Goal: Communication & Community: Answer question/provide support

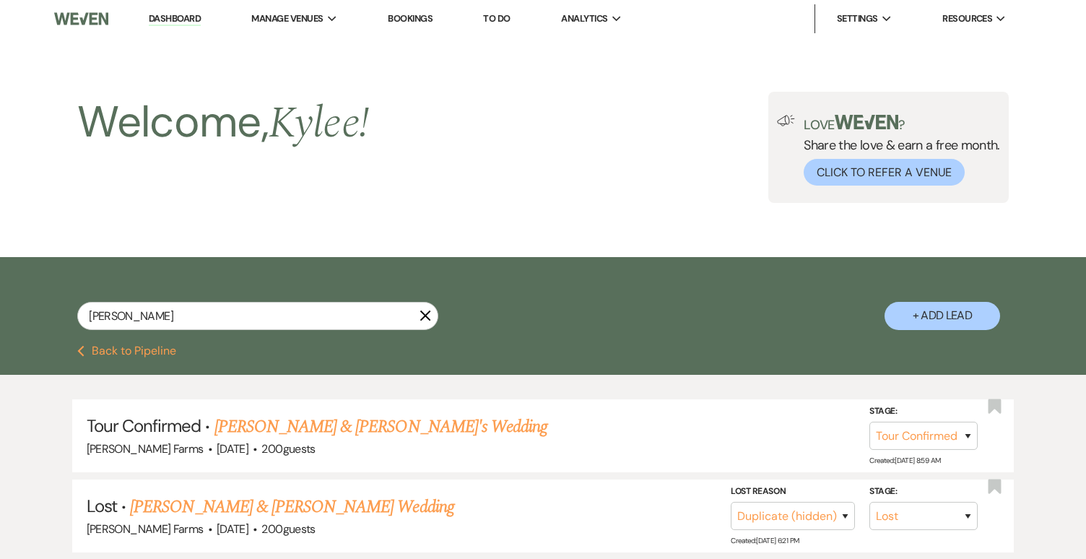
select select "4"
select select "8"
select select "4"
select select "8"
select select "5"
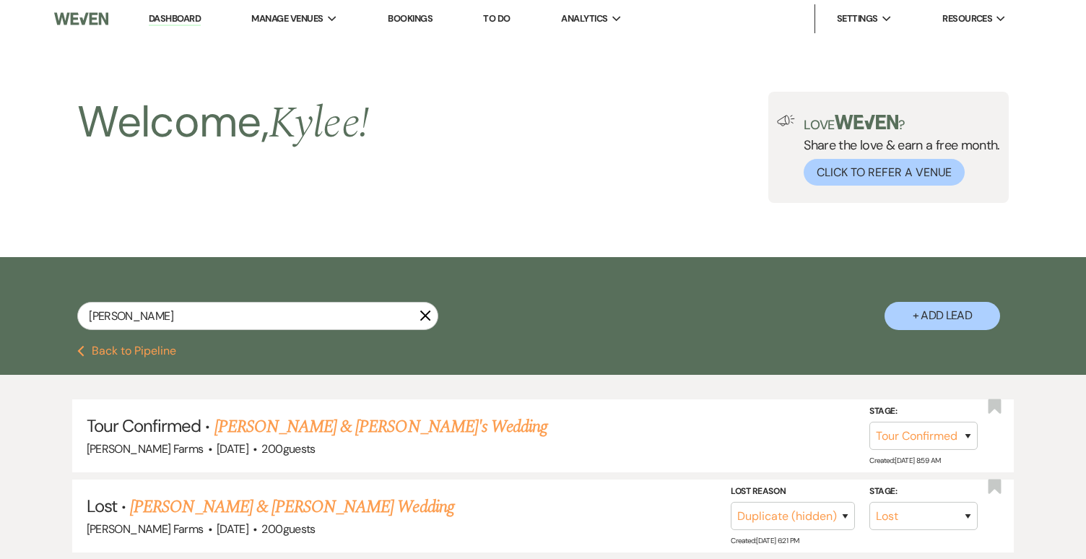
select select "8"
select select "4"
select select "8"
select select "5"
select select "8"
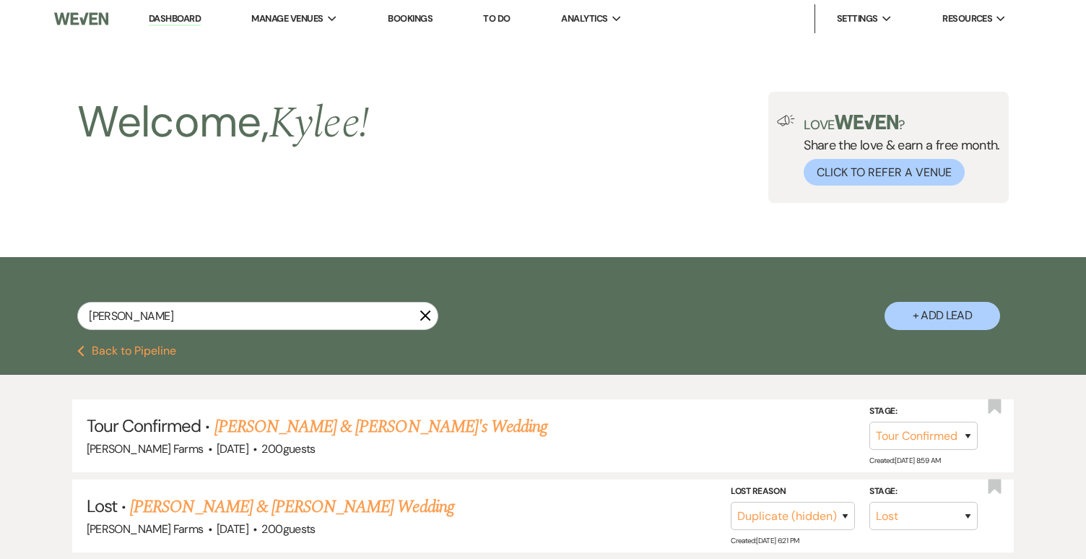
select select "5"
select select "8"
select select "5"
select select "8"
select select "11"
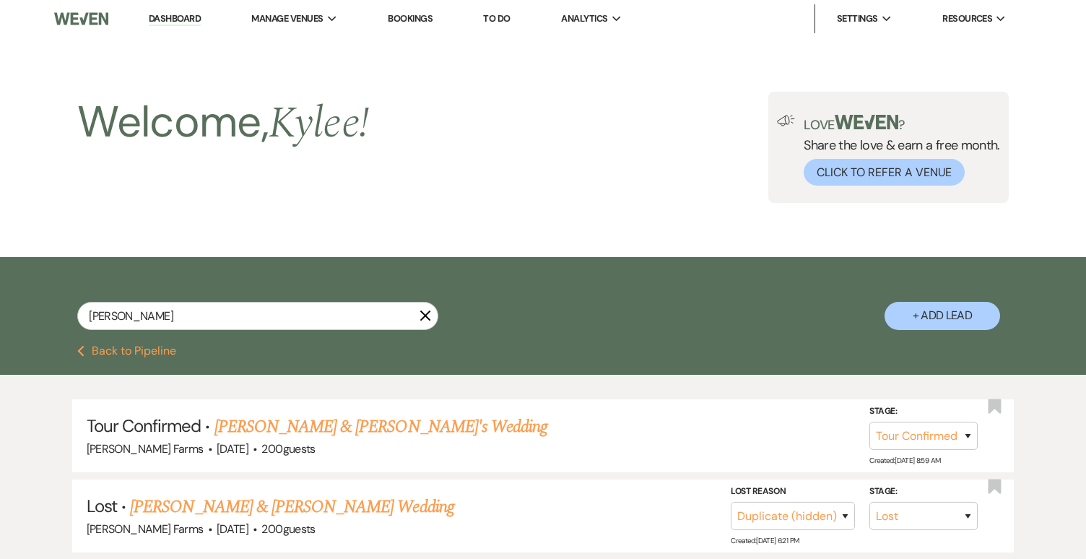
select select "8"
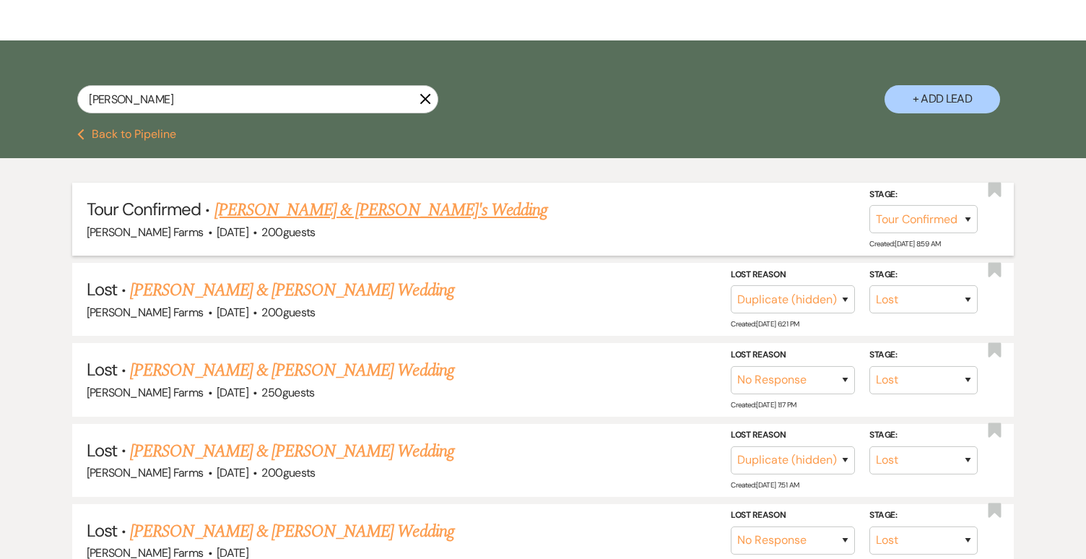
click at [279, 213] on link "[PERSON_NAME] & [PERSON_NAME]'s Wedding" at bounding box center [381, 210] width 334 height 26
select select "4"
select select "5"
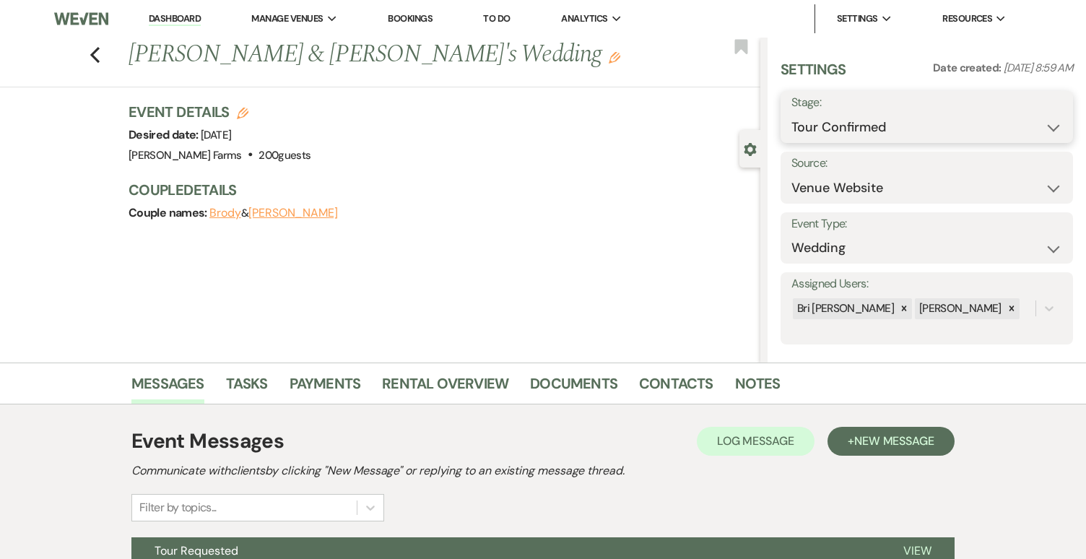
click at [832, 126] on select "Inquiry Follow Up Tour Requested Tour Confirmed Toured Proposal Sent Booked Lost" at bounding box center [926, 127] width 271 height 28
select select "5"
click at [791, 113] on select "Inquiry Follow Up Tour Requested Tour Confirmed Toured Proposal Sent Booked Lost" at bounding box center [926, 127] width 271 height 28
click at [1023, 110] on button "Save" at bounding box center [1042, 117] width 61 height 29
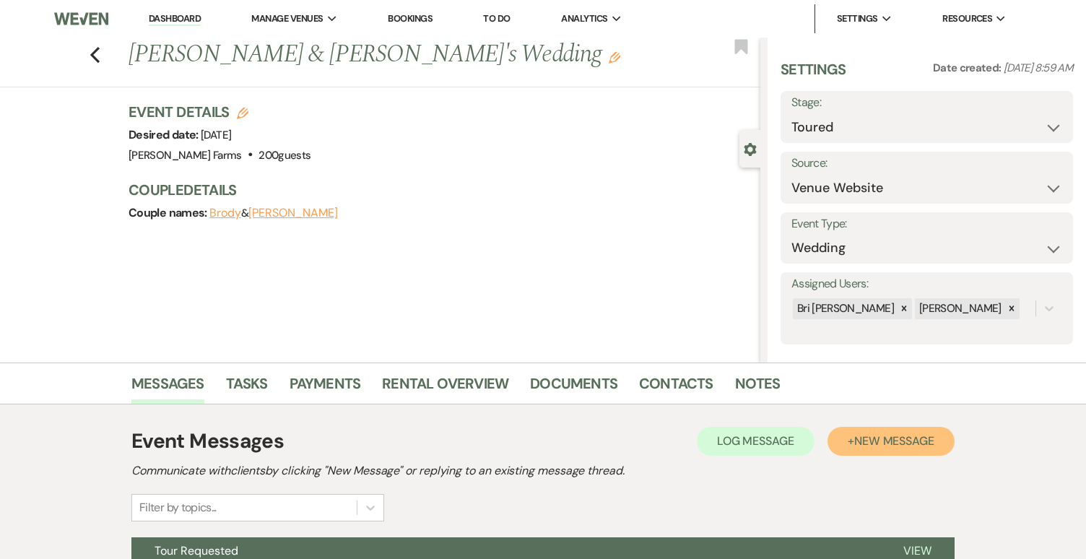
click at [852, 438] on button "+ New Message" at bounding box center [890, 441] width 127 height 29
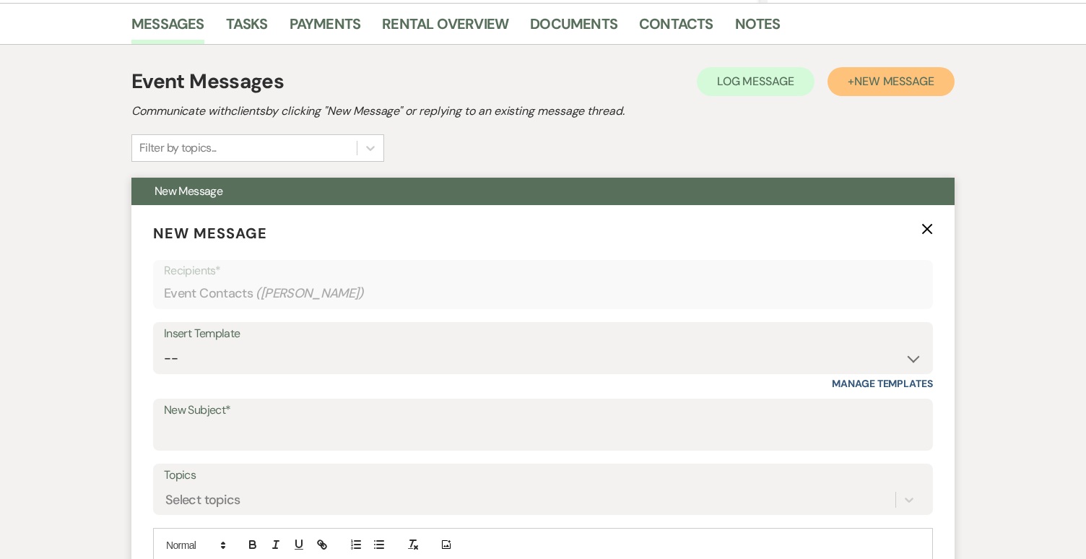
scroll to position [505, 0]
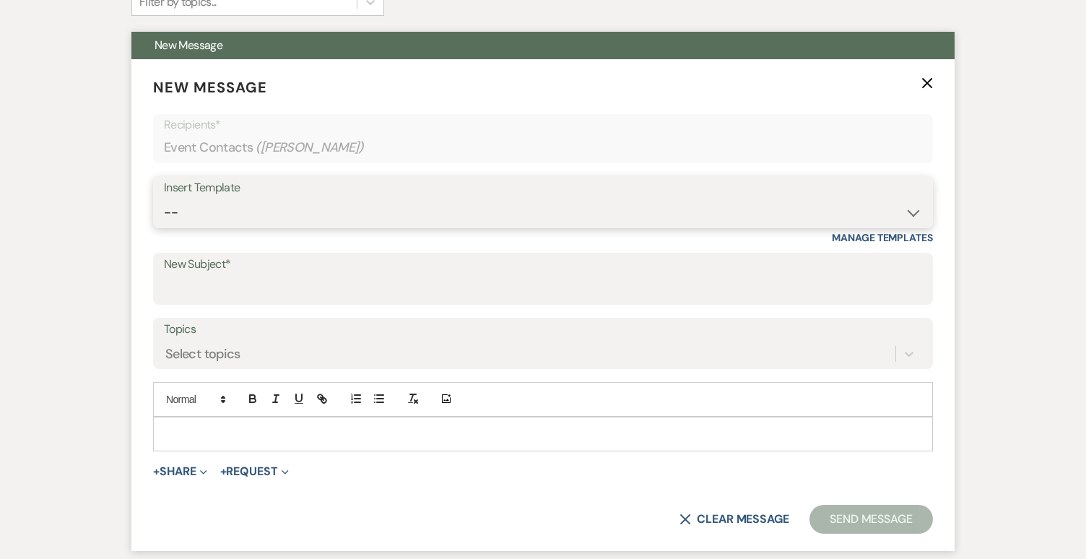
click at [222, 206] on select "-- Tour Request Response Follow Up Contract (Pre-Booked Leads) Weven Planning P…" at bounding box center [543, 213] width 758 height 28
select select "4589"
click at [164, 199] on select "-- Tour Request Response Follow Up Contract (Pre-Booked Leads) Weven Planning P…" at bounding box center [543, 213] width 758 height 28
type input "Quote and More Info from [PERSON_NAME] Farms"
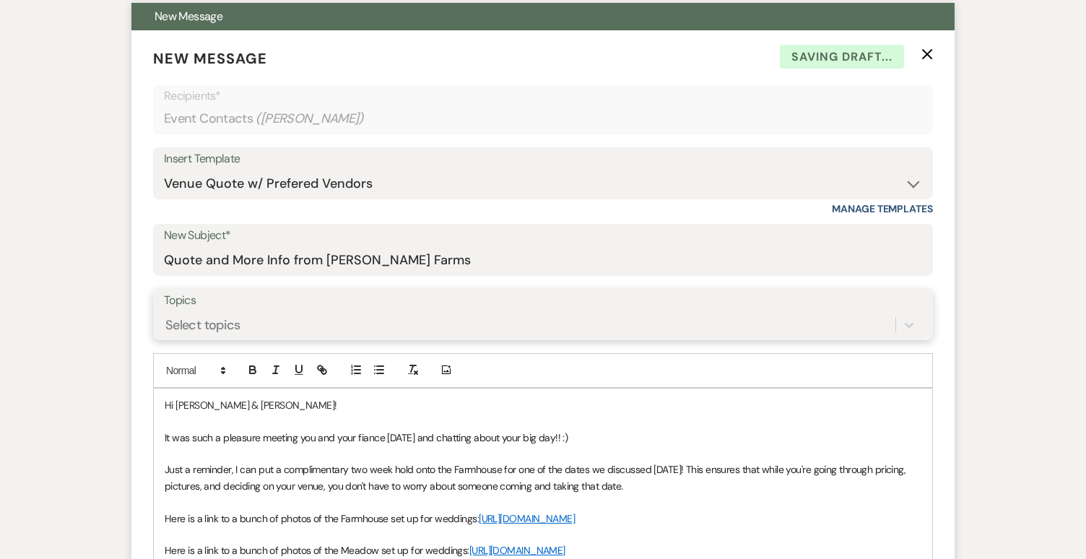
click at [289, 339] on div "Select topics" at bounding box center [543, 324] width 758 height 27
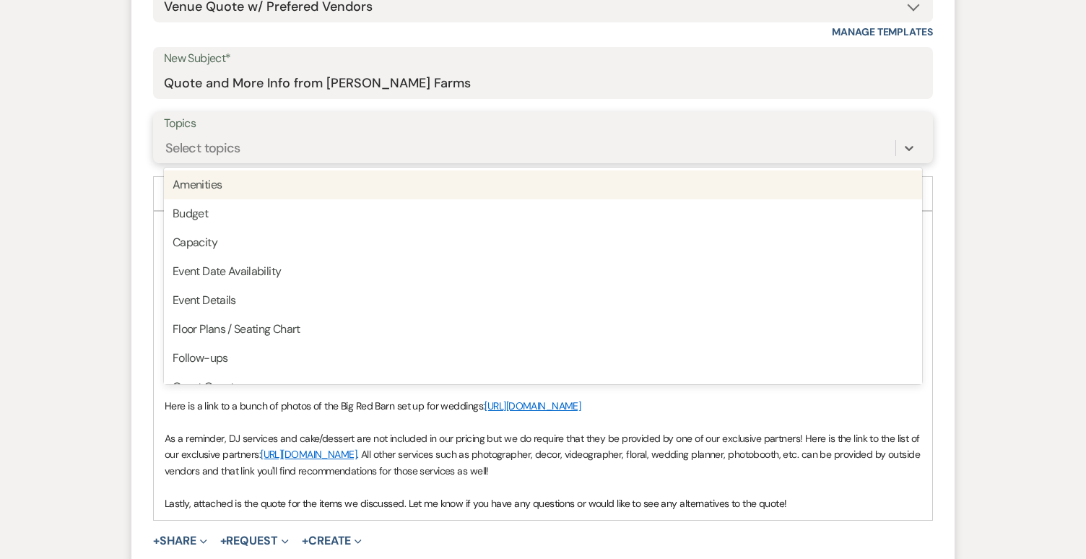
scroll to position [902, 0]
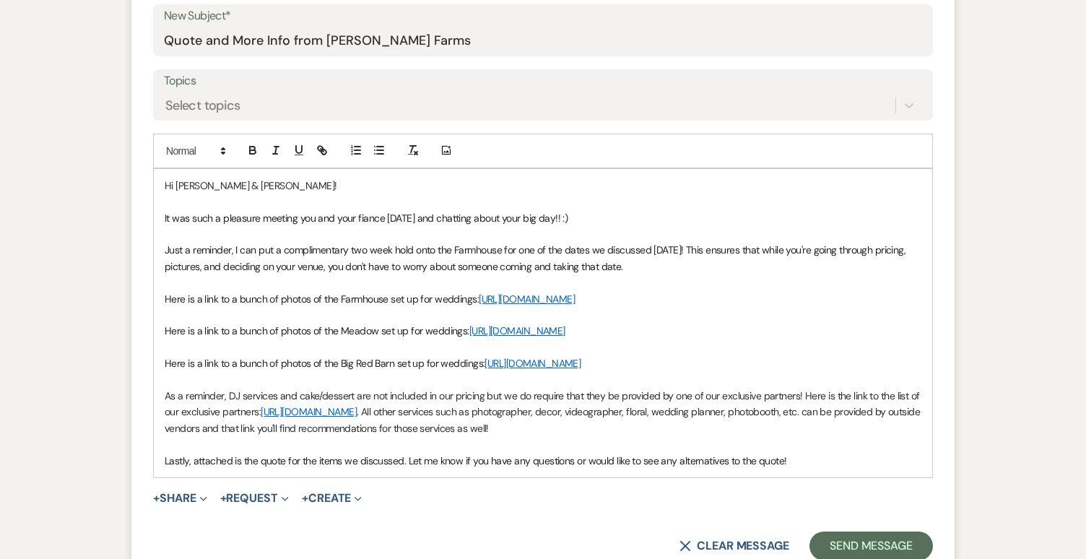
scroll to position [830, 0]
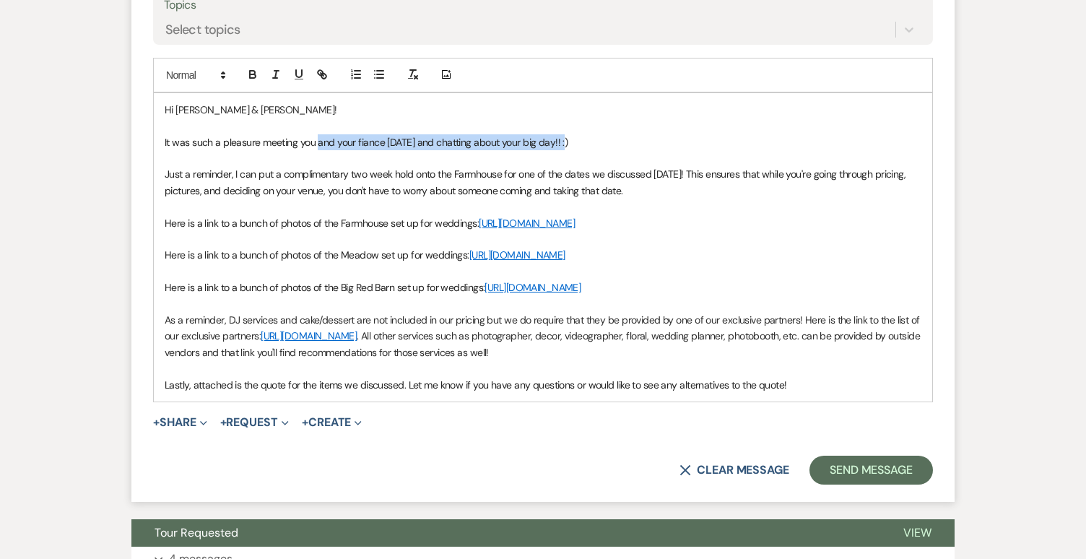
drag, startPoint x: 588, startPoint y: 133, endPoint x: 317, endPoint y: 138, distance: 270.8
click at [317, 138] on p "It was such a pleasure meeting you and your fiance [DATE] and chatting about yo…" at bounding box center [543, 142] width 757 height 16
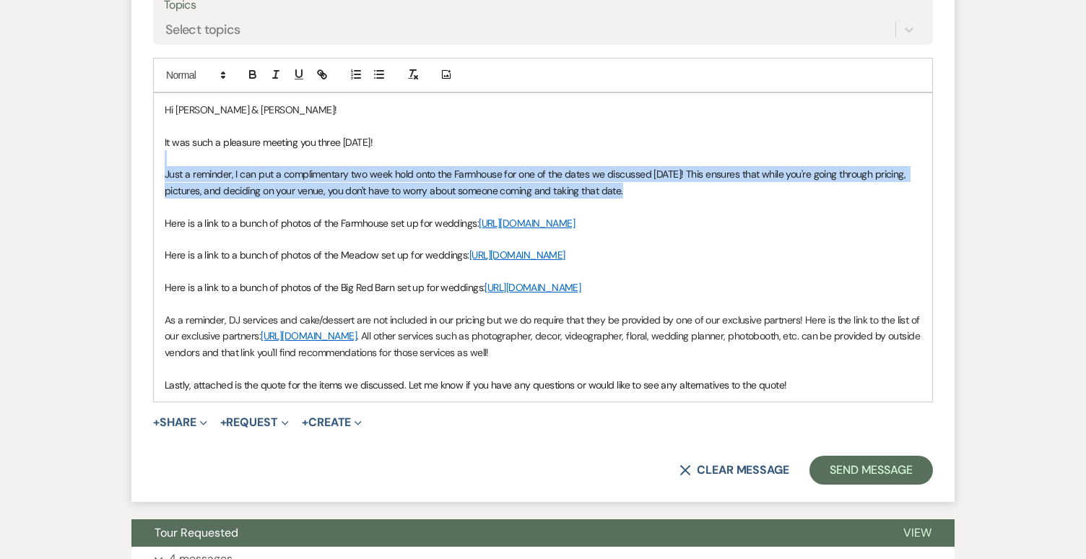
drag, startPoint x: 632, startPoint y: 187, endPoint x: 146, endPoint y: 150, distance: 488.0
click at [146, 150] on form "New Message X Saving draft... Recipients* Event Contacts ( [PERSON_NAME] ) Inse…" at bounding box center [542, 118] width 823 height 767
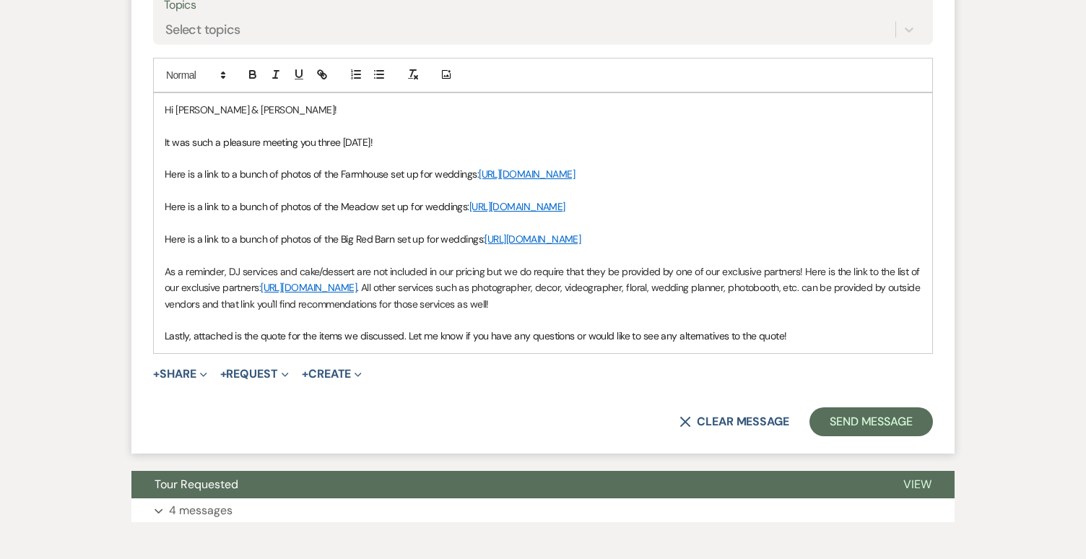
drag, startPoint x: 371, startPoint y: 181, endPoint x: 170, endPoint y: 154, distance: 203.3
click at [170, 154] on div "Hi [PERSON_NAME] & [PERSON_NAME]! It was such a pleasure meeting you three [DAT…" at bounding box center [543, 223] width 778 height 260
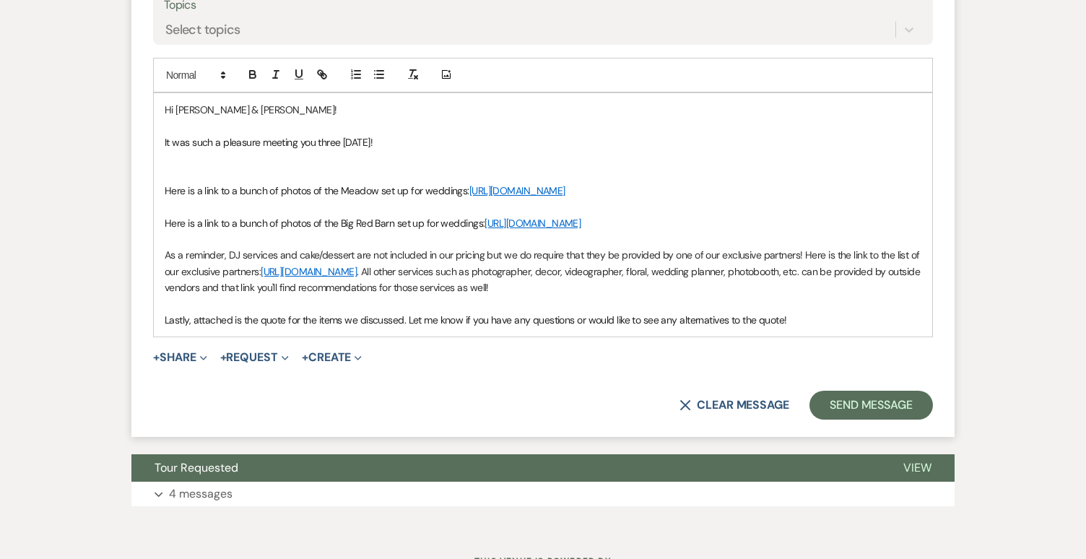
click at [176, 168] on p at bounding box center [543, 174] width 757 height 16
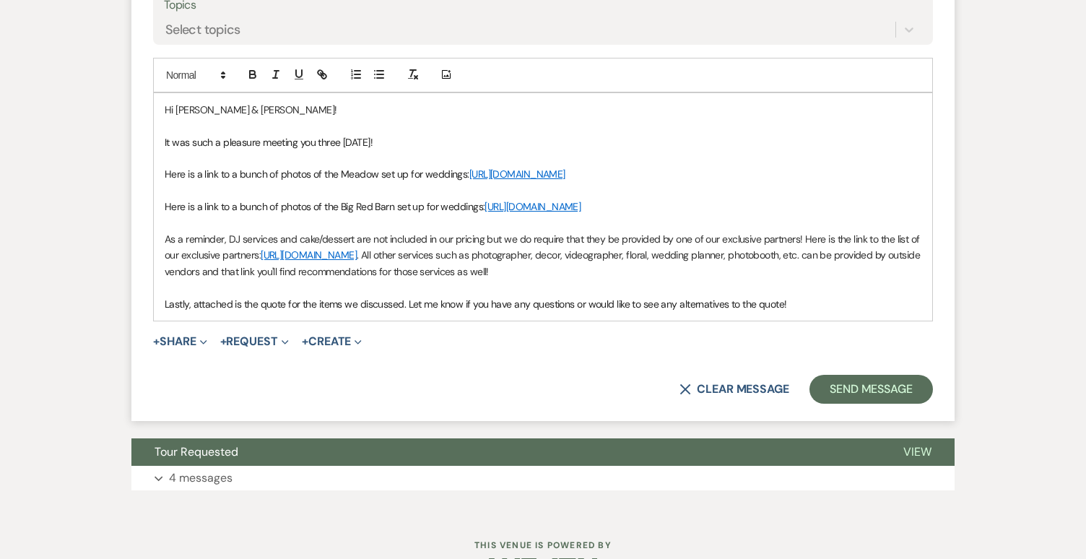
click at [168, 213] on span "Here is a link to a bunch of photos of the Big Red Barn set up for weddings:" at bounding box center [325, 206] width 320 height 13
click at [166, 213] on span "Here is a link to a bunch of photos of the Big Red Barn set up for weddings:" at bounding box center [325, 206] width 320 height 13
click at [235, 213] on span "And here Here is a link to a bunch of photos of the Big Red Barn set up for wed…" at bounding box center [346, 206] width 362 height 13
click at [209, 213] on span "And here Here is a link to a bunch of photos of the Big Red Barn set up for wed…" at bounding box center [346, 206] width 362 height 13
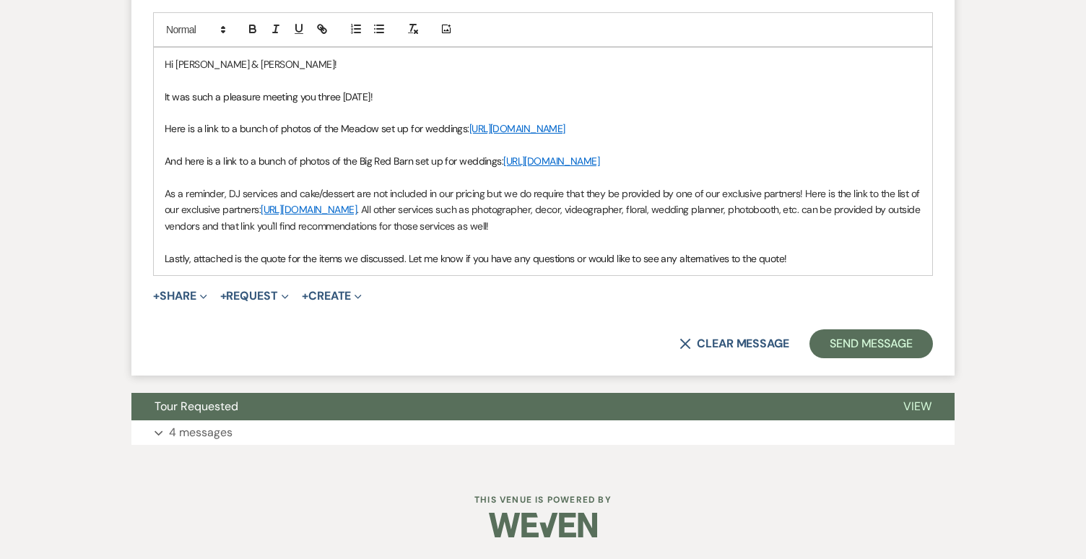
click at [617, 228] on p "As a reminder, DJ services and cake/dessert are not included in our pricing but…" at bounding box center [543, 210] width 757 height 48
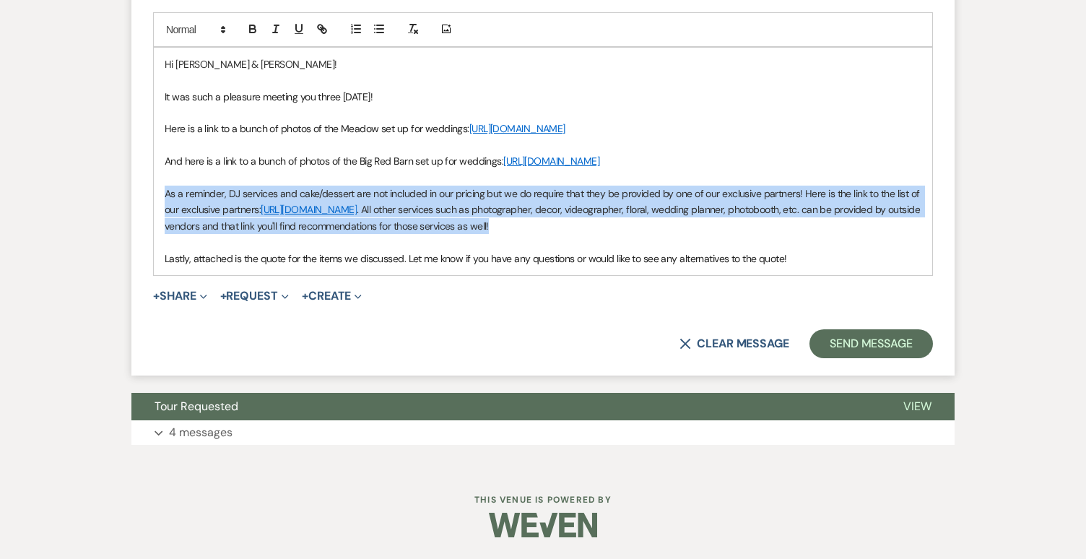
drag, startPoint x: 621, startPoint y: 228, endPoint x: 162, endPoint y: 194, distance: 459.7
click at [162, 194] on div "Hi [PERSON_NAME] & [PERSON_NAME]! It was such a pleasure meeting you three [DAT…" at bounding box center [543, 161] width 778 height 227
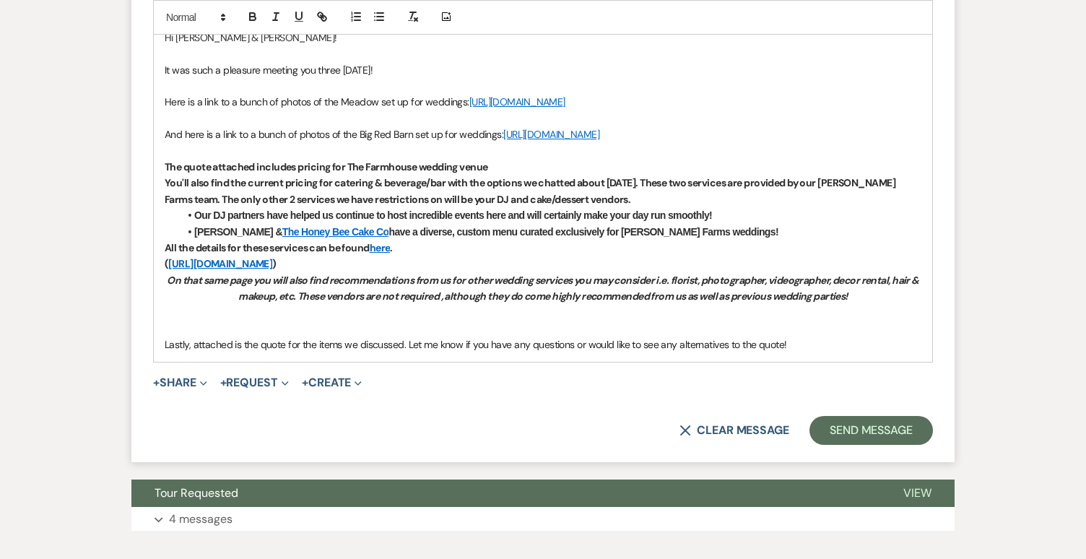
click at [494, 175] on p "The quote attached includes pricing for The Farmhouse wedding venue" at bounding box center [543, 167] width 757 height 16
drag, startPoint x: 509, startPoint y: 199, endPoint x: 349, endPoint y: 196, distance: 160.3
click at [349, 175] on p "The quote attached includes pricing for The Farmhouse wedding venue" at bounding box center [543, 167] width 757 height 16
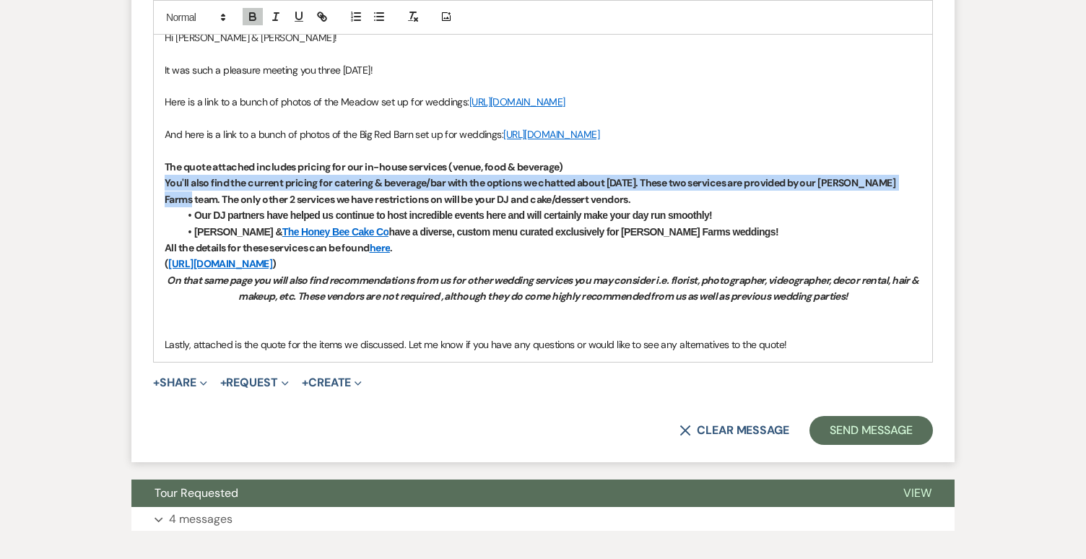
drag, startPoint x: 916, startPoint y: 214, endPoint x: 135, endPoint y: 212, distance: 781.2
click at [135, 212] on form "New Message X Draft saved! Recipients* Event Contacts ( [PERSON_NAME] ) Insert …" at bounding box center [542, 62] width 823 height 799
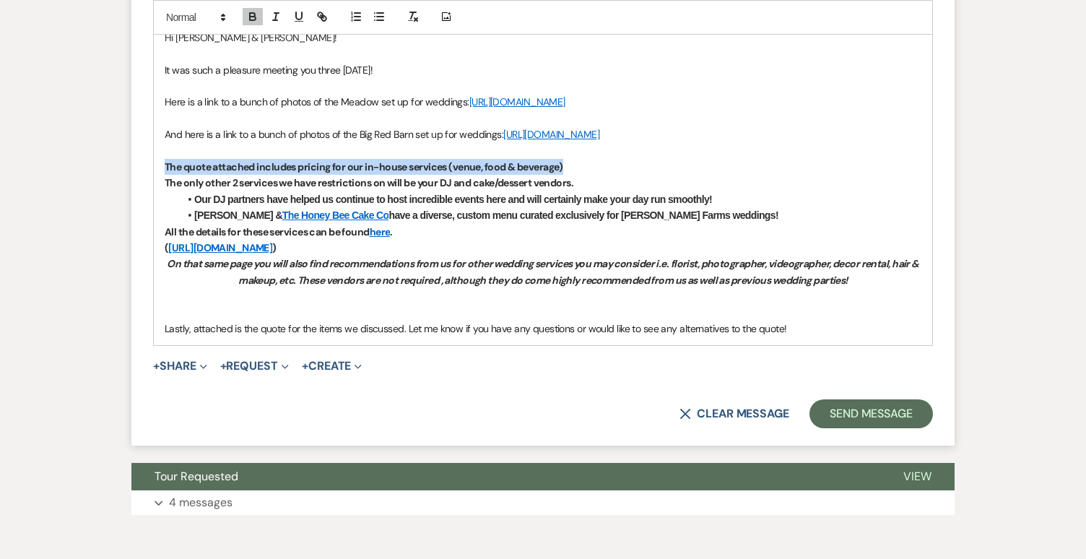
drag, startPoint x: 575, startPoint y: 190, endPoint x: 157, endPoint y: 193, distance: 417.3
click at [157, 193] on div "Hi [PERSON_NAME] & [PERSON_NAME]! It was such a pleasure meeting you three [DAT…" at bounding box center [543, 183] width 778 height 324
copy strong "The quote attached includes pricing for our in-house services (venue, food & be…"
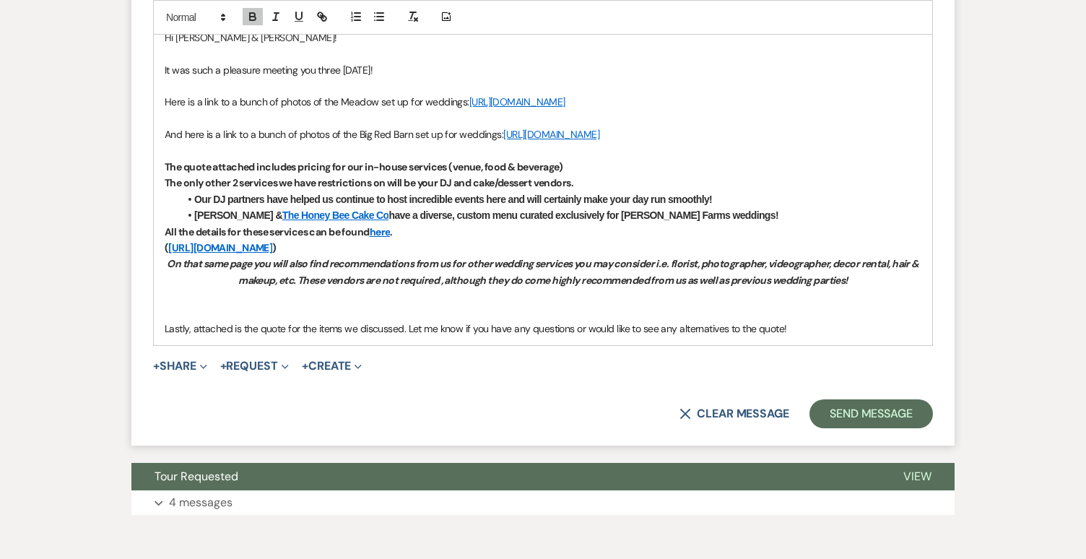
click at [520, 240] on p "All the details for these services can be found here ." at bounding box center [543, 232] width 757 height 16
click at [208, 189] on strong "The only other 2 services we have restrictions on will be your DJ and cake/dess…" at bounding box center [369, 182] width 409 height 13
click at [479, 240] on p "All the details for these services can be found here ." at bounding box center [543, 232] width 757 height 16
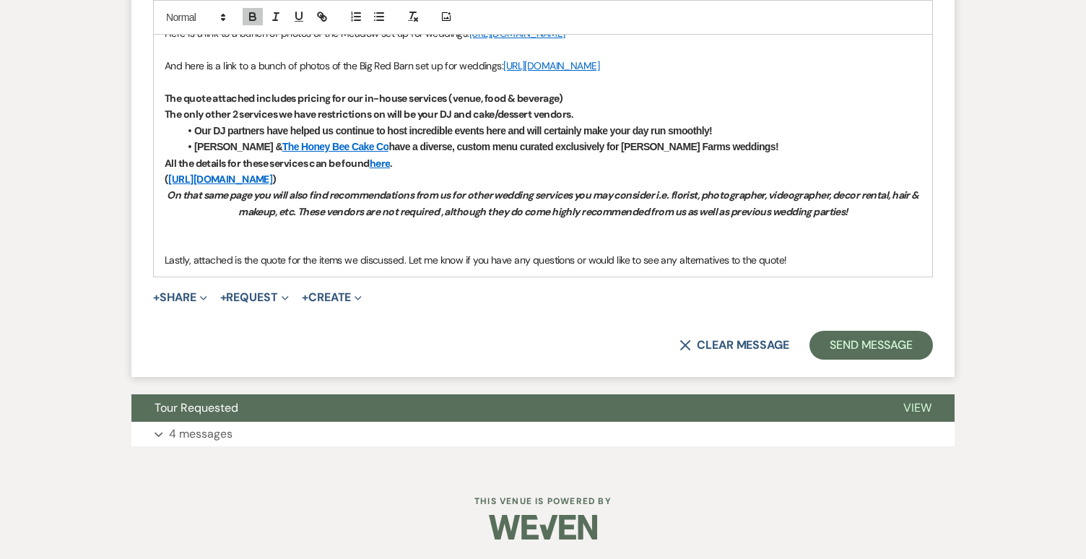
scroll to position [974, 0]
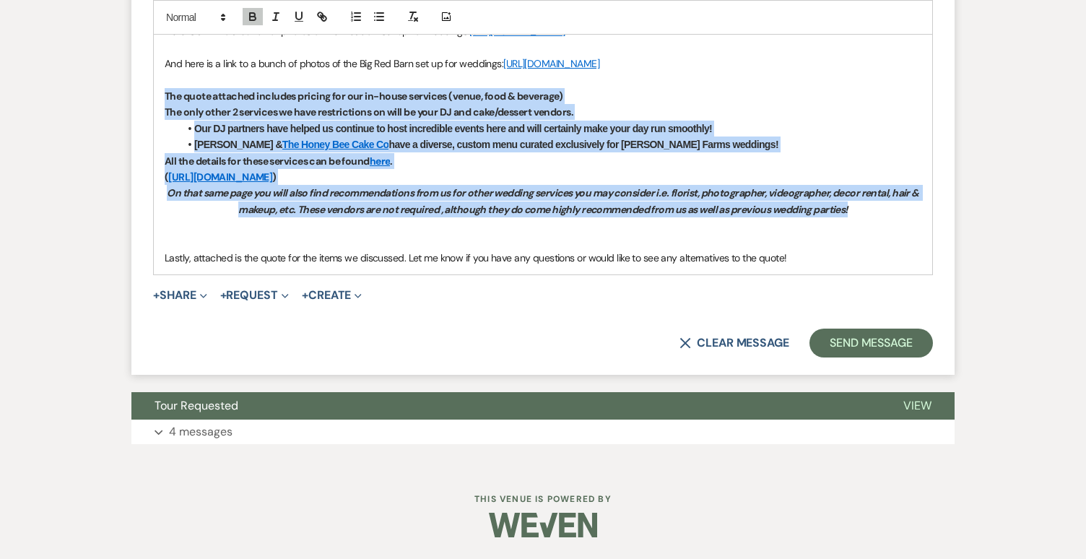
drag, startPoint x: 874, startPoint y: 243, endPoint x: 165, endPoint y: 119, distance: 719.8
click at [165, 119] on div "Hi [PERSON_NAME] & [PERSON_NAME]! It was such a pleasure meeting you three [DAT…" at bounding box center [543, 112] width 778 height 324
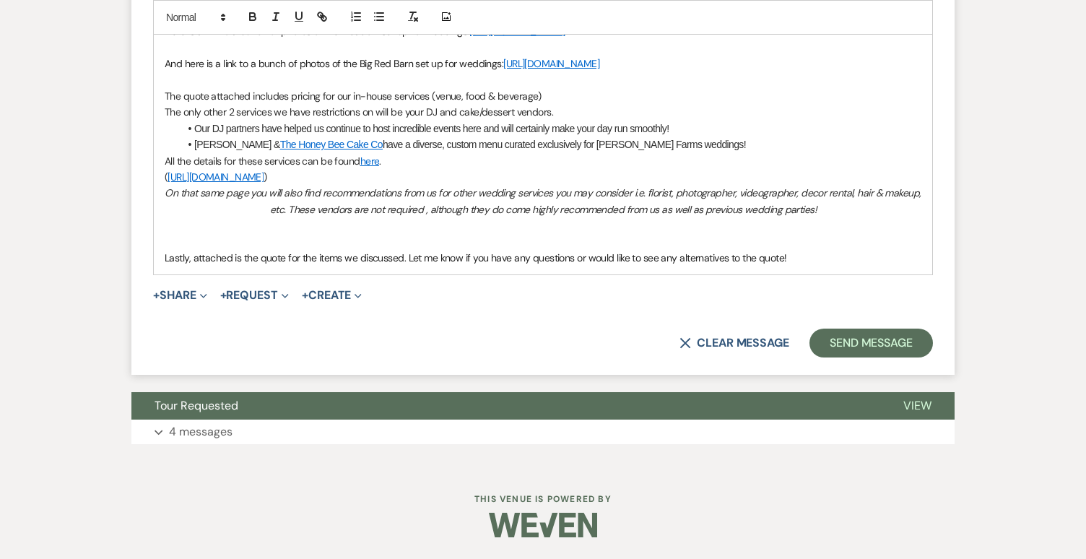
click at [168, 88] on p at bounding box center [543, 80] width 757 height 16
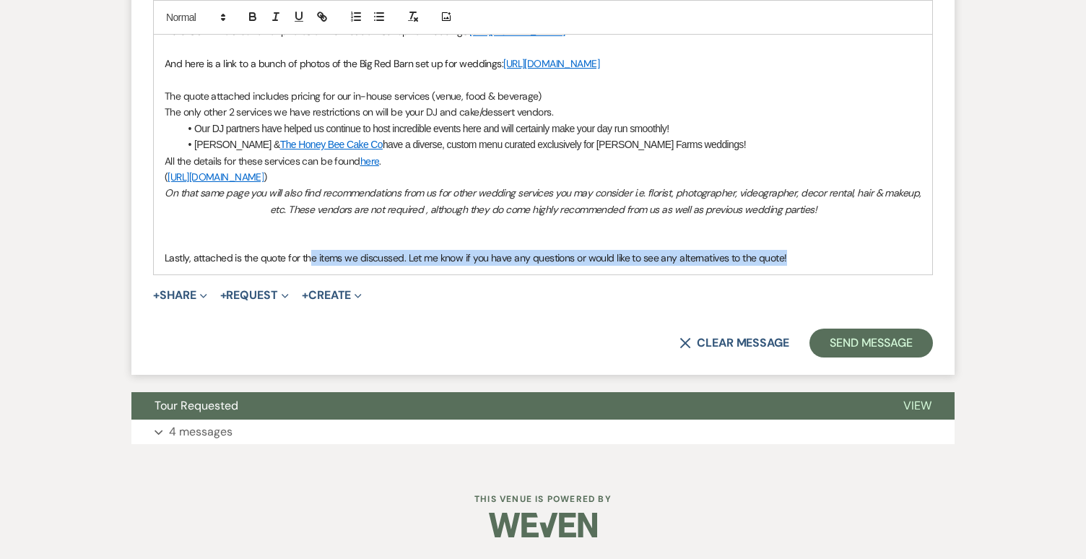
drag, startPoint x: 796, startPoint y: 258, endPoint x: 313, endPoint y: 265, distance: 483.8
click at [313, 265] on p "Lastly, attached is the quote for the items we discussed. Let me know if you ha…" at bounding box center [543, 258] width 757 height 16
click at [382, 268] on div "Hi [PERSON_NAME] & [PERSON_NAME]! It was such a pleasure meeting you three [DAT…" at bounding box center [543, 112] width 778 height 324
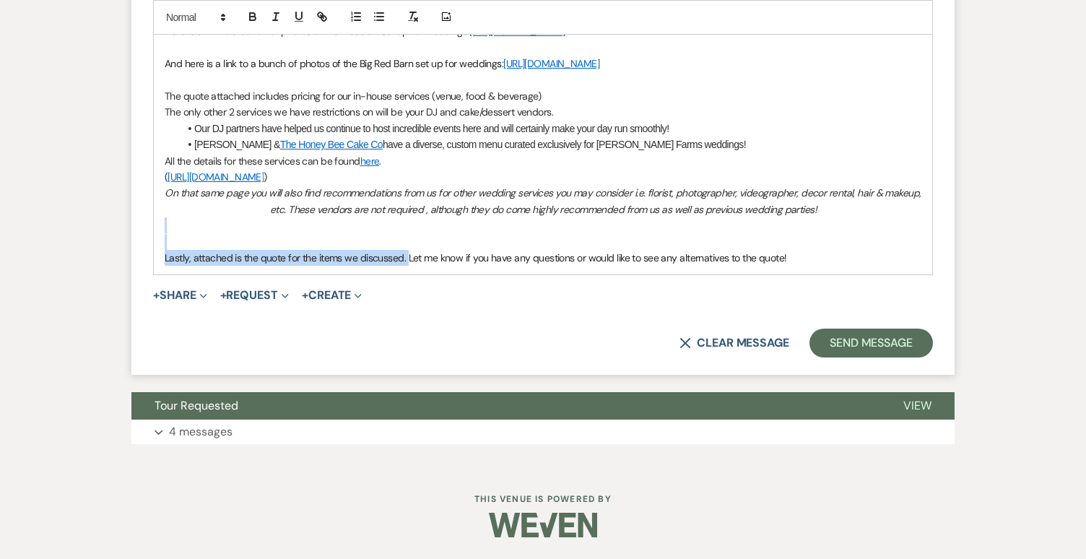
drag, startPoint x: 406, startPoint y: 258, endPoint x: 147, endPoint y: 221, distance: 261.2
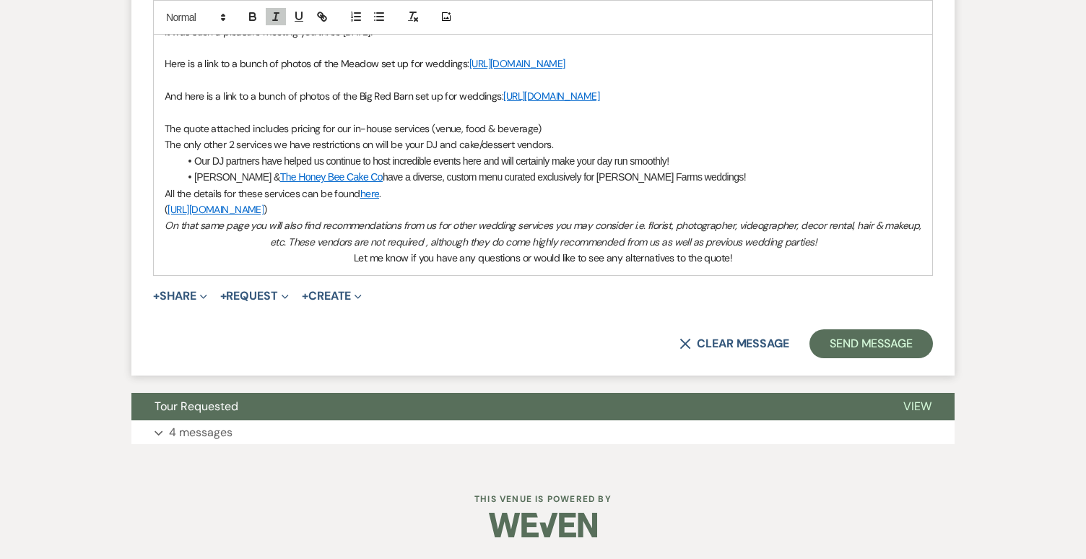
scroll to position [987, 0]
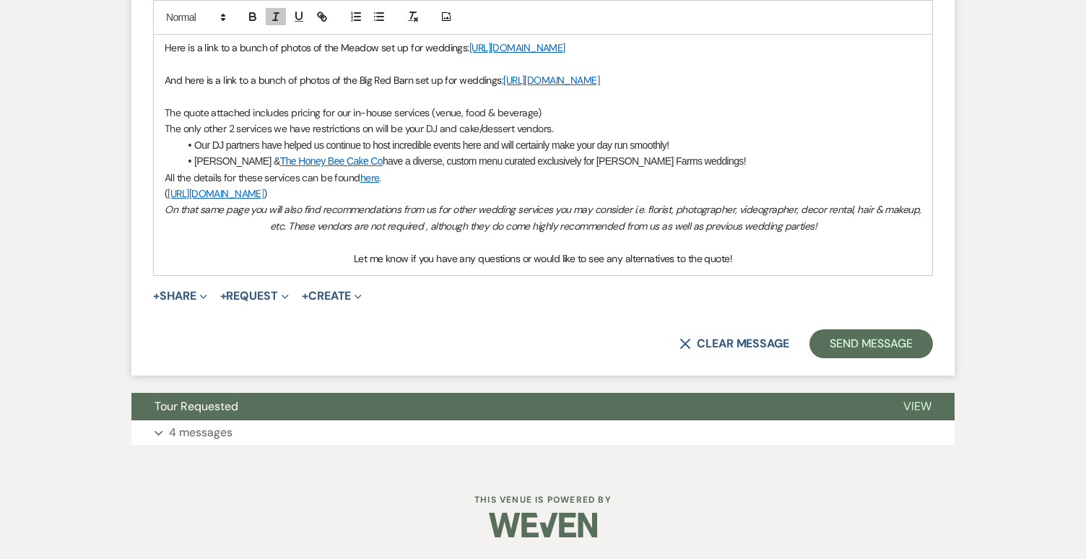
click at [739, 258] on p "﻿ Let me know if you have any questions or would like to see any alternatives t…" at bounding box center [543, 259] width 757 height 16
click at [347, 255] on p "Let me know if you have any questions or would like to see any alternatives to …" at bounding box center [543, 259] width 757 height 16
click at [188, 27] on div "Add Photo" at bounding box center [543, 17] width 780 height 35
click at [191, 15] on span at bounding box center [195, 17] width 71 height 17
click at [326, 242] on p at bounding box center [543, 242] width 757 height 16
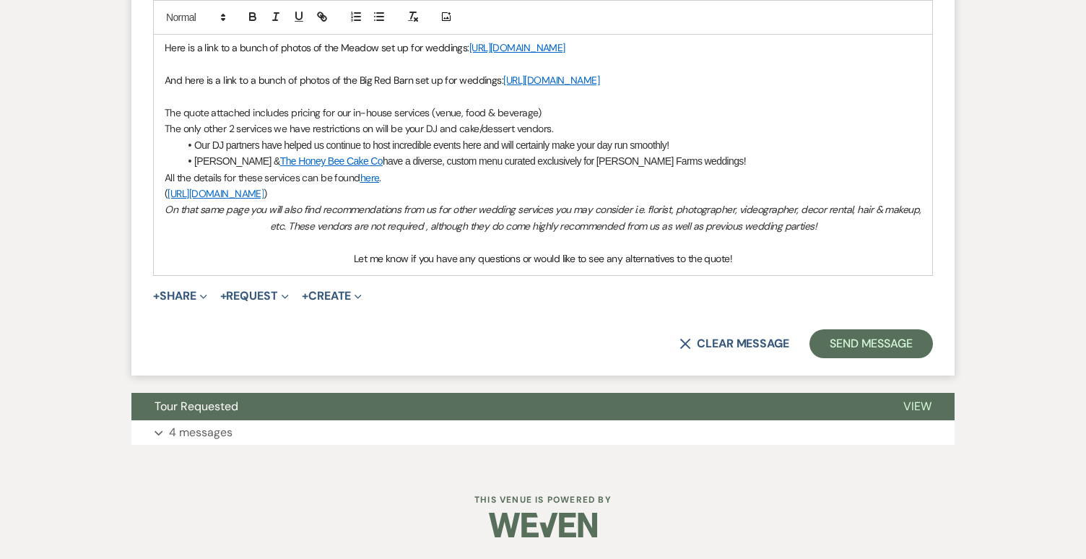
click at [348, 270] on div "Hi [PERSON_NAME] & [PERSON_NAME]! It was such a pleasure meeting you three [DAT…" at bounding box center [543, 121] width 778 height 308
click at [797, 291] on div "+ Share Expand Doc Upload Documents Add Photo Images Pref Vendors Preferred ven…" at bounding box center [543, 295] width 780 height 17
click at [778, 268] on div "Hi [PERSON_NAME] & [PERSON_NAME]! It was such a pleasure meeting you three [DAT…" at bounding box center [543, 121] width 778 height 308
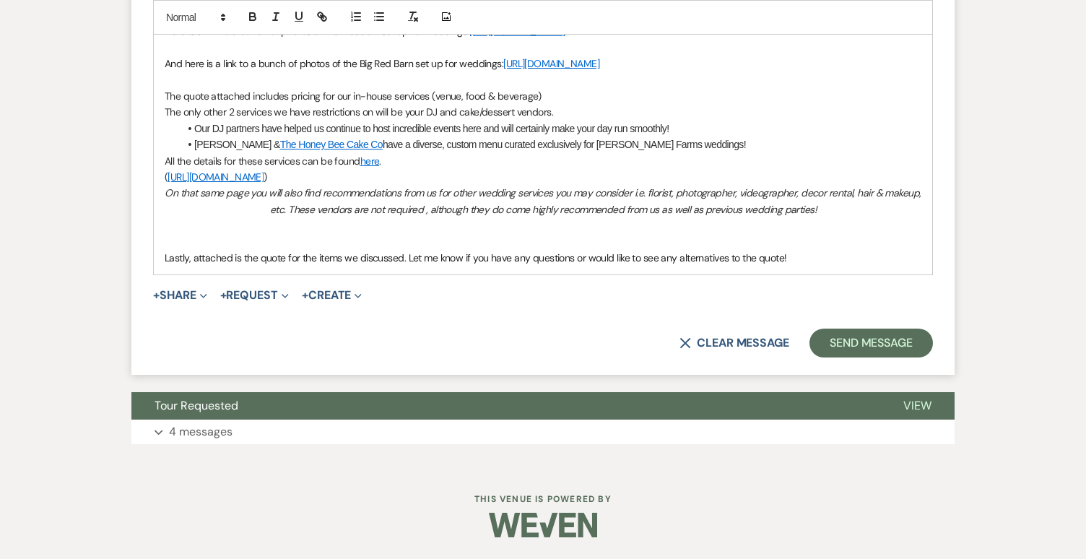
click at [820, 266] on p "Lastly, attached is the quote for the items we discussed. Let me know if you ha…" at bounding box center [543, 258] width 757 height 16
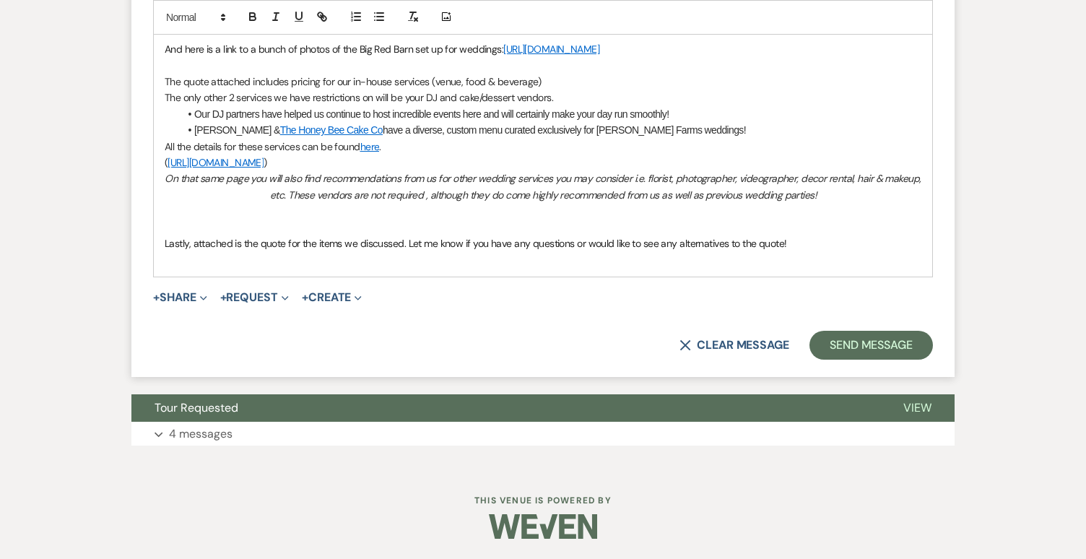
click at [183, 235] on p at bounding box center [543, 227] width 757 height 16
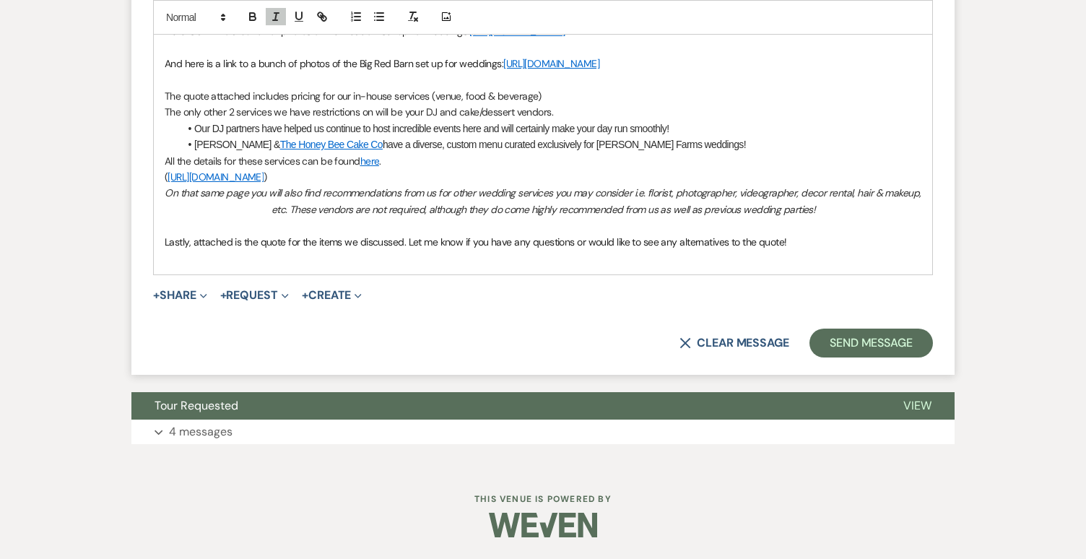
click at [258, 248] on span "Lastly, attached is the quote for the items we discussed. Let me know if you ha…" at bounding box center [476, 241] width 622 height 13
click at [214, 274] on div "Hi [PERSON_NAME] & [PERSON_NAME]! It was such a pleasure meeting you three [DAT…" at bounding box center [543, 112] width 778 height 324
drag, startPoint x: 407, startPoint y: 259, endPoint x: 150, endPoint y: 260, distance: 257.0
click at [170, 266] on p at bounding box center [543, 258] width 757 height 16
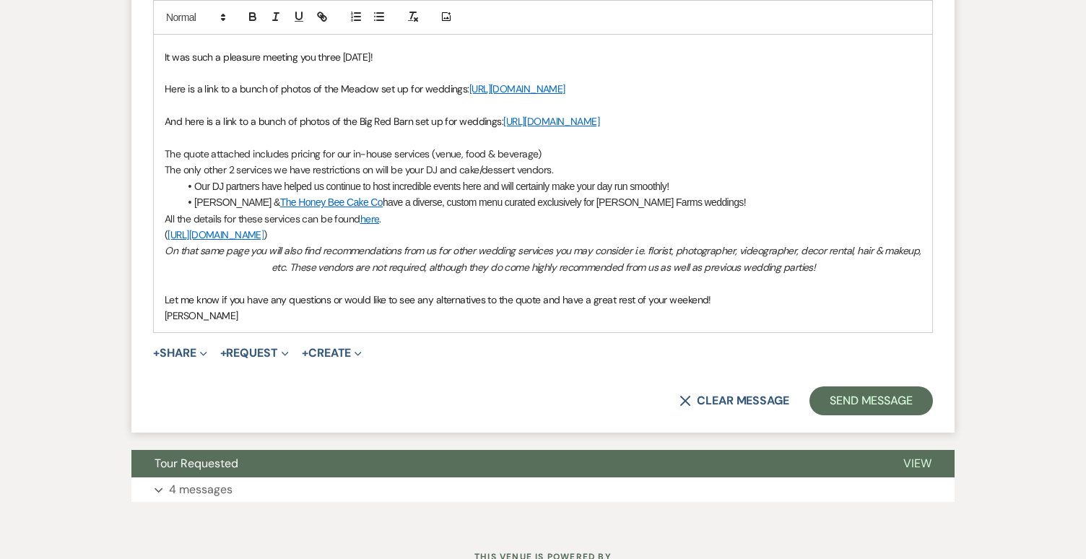
scroll to position [843, 0]
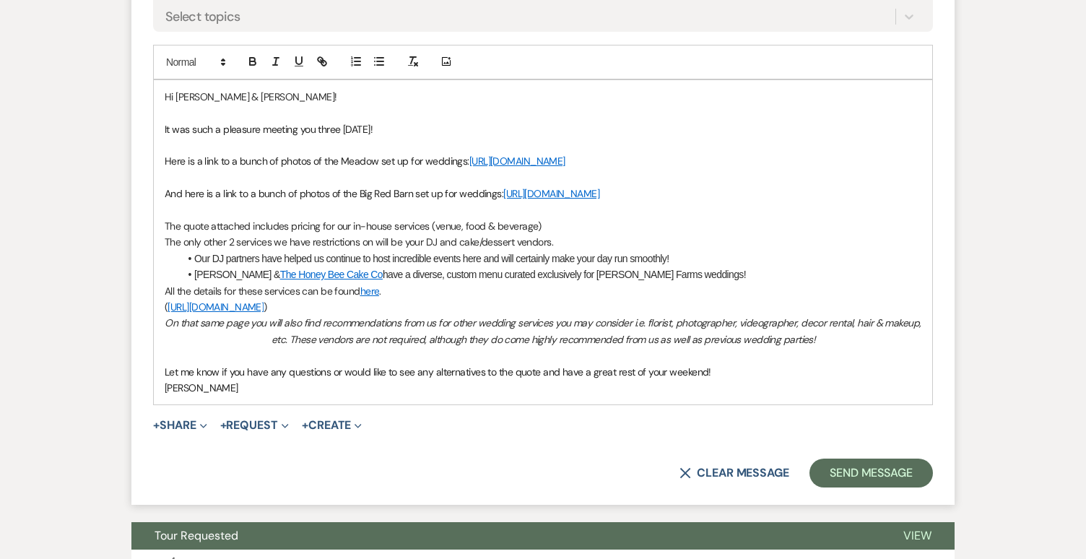
click at [266, 89] on p "Hi [PERSON_NAME] & [PERSON_NAME]!" at bounding box center [543, 97] width 757 height 16
click at [266, 89] on p "Hi Brody & [PERSON_NAME]" at bounding box center [543, 97] width 757 height 16
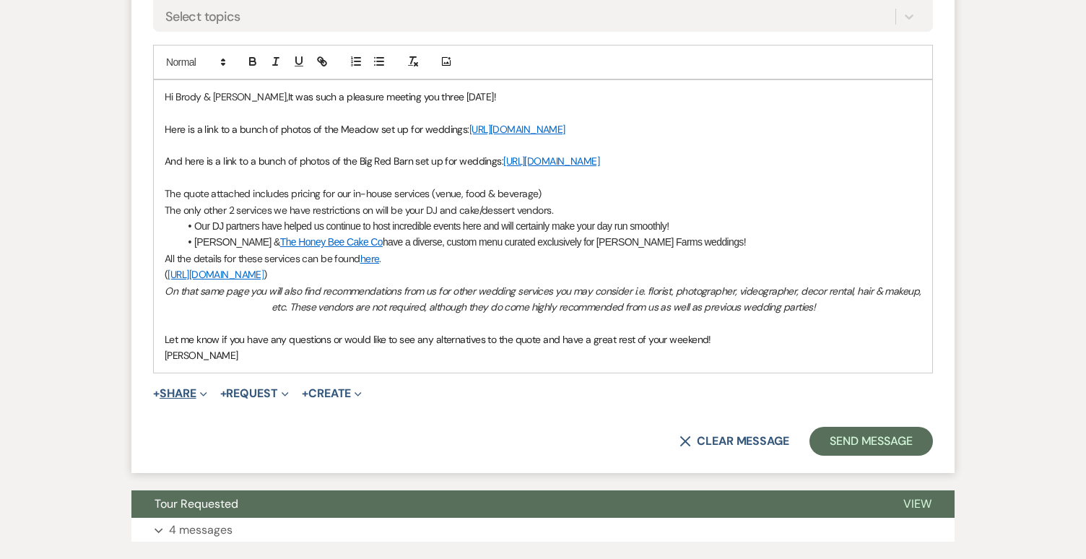
click at [178, 399] on button "+ Share Expand" at bounding box center [180, 394] width 54 height 12
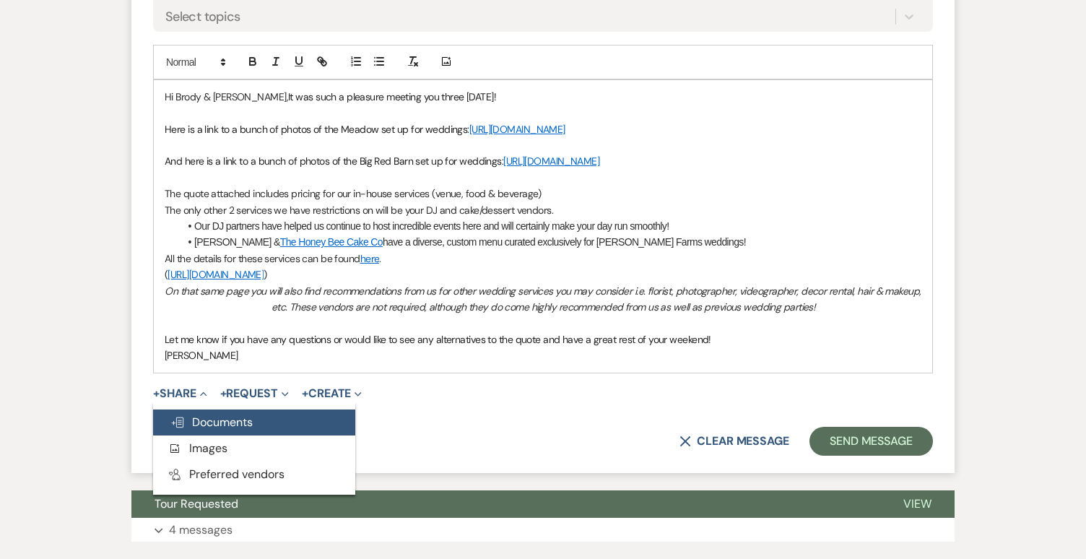
click at [219, 430] on span "Doc Upload Documents" at bounding box center [211, 421] width 82 height 15
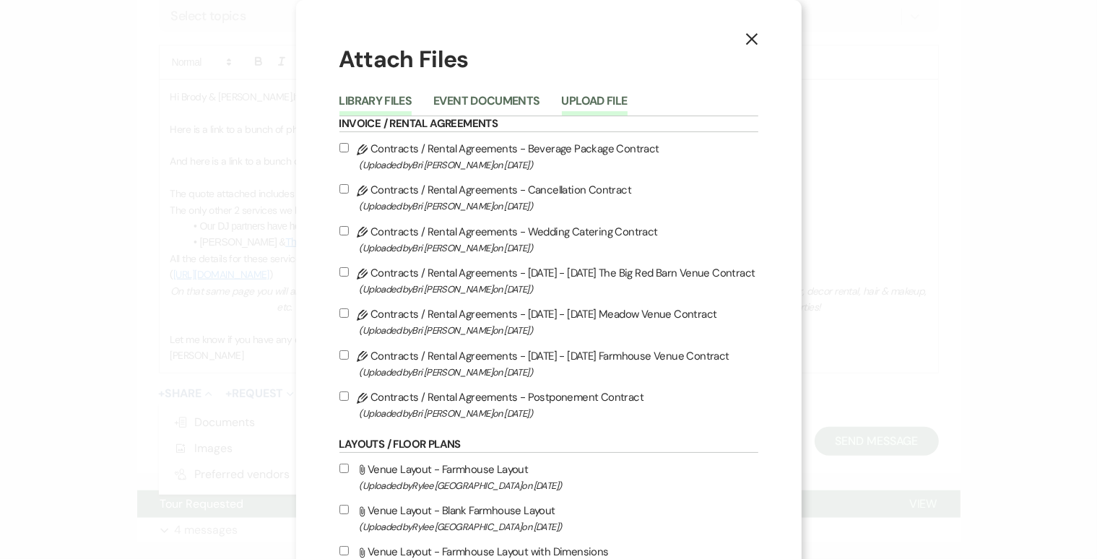
click at [598, 106] on button "Upload File" at bounding box center [595, 105] width 66 height 20
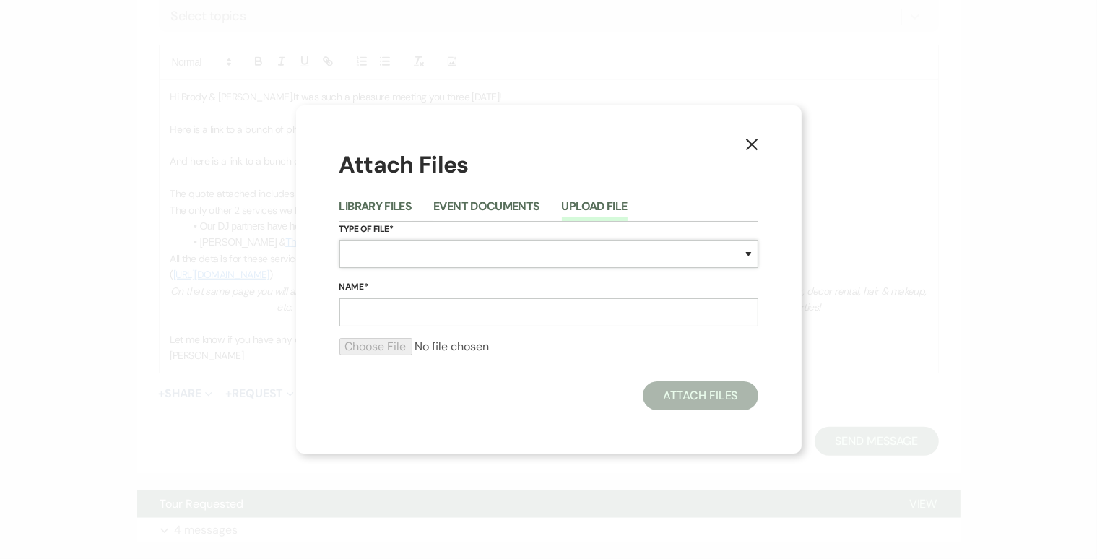
click at [479, 244] on select "Special Event Insurance Vendor Certificate of Insurance Contracts / Rental Agre…" at bounding box center [548, 254] width 419 height 28
select select "8"
click at [339, 240] on select "Special Event Insurance Vendor Certificate of Insurance Contracts / Rental Agre…" at bounding box center [548, 254] width 419 height 28
click at [435, 323] on input "Name*" at bounding box center [548, 312] width 419 height 28
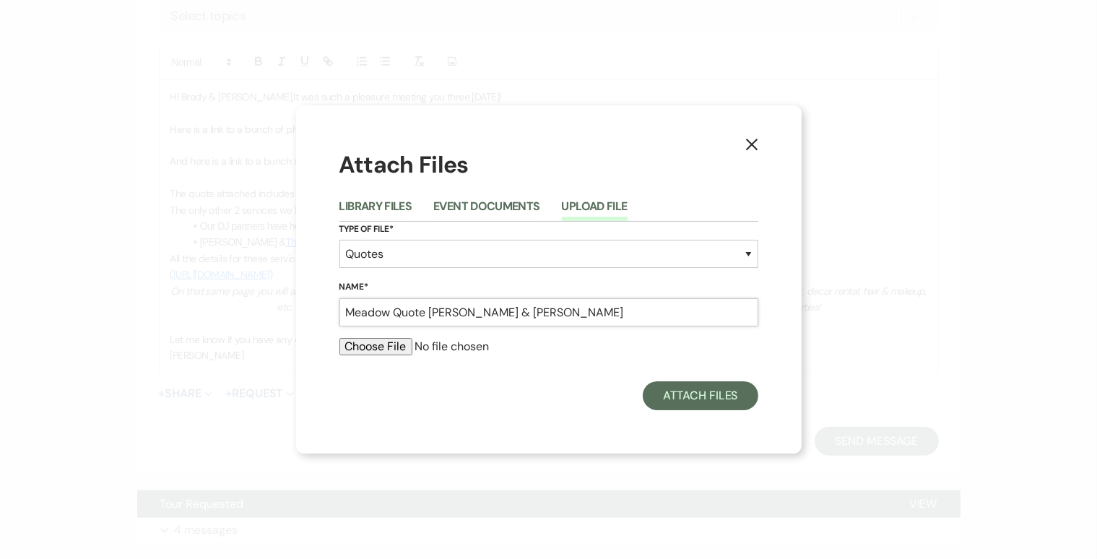
type input "Meadow Quote [PERSON_NAME] & [PERSON_NAME]"
click at [378, 349] on input "file" at bounding box center [548, 346] width 419 height 17
type input "C:\fakepath\MEADOW VENUE QUOTE [PERSON_NAME] & [PERSON_NAME] docx.pdf"
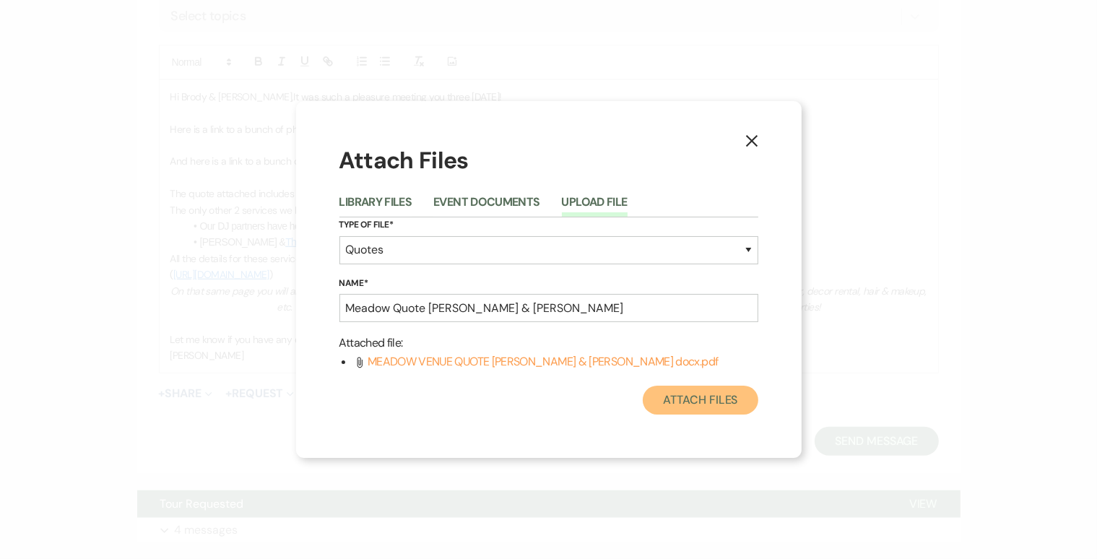
drag, startPoint x: 700, startPoint y: 395, endPoint x: 706, endPoint y: 390, distance: 7.7
click at [702, 393] on button "Attach Files" at bounding box center [700, 400] width 115 height 29
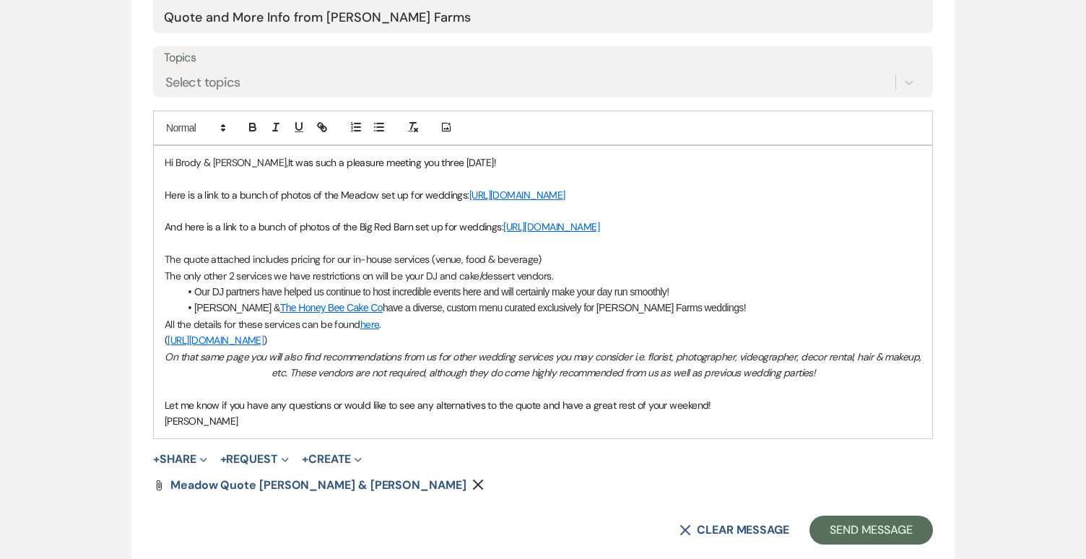
scroll to position [993, 0]
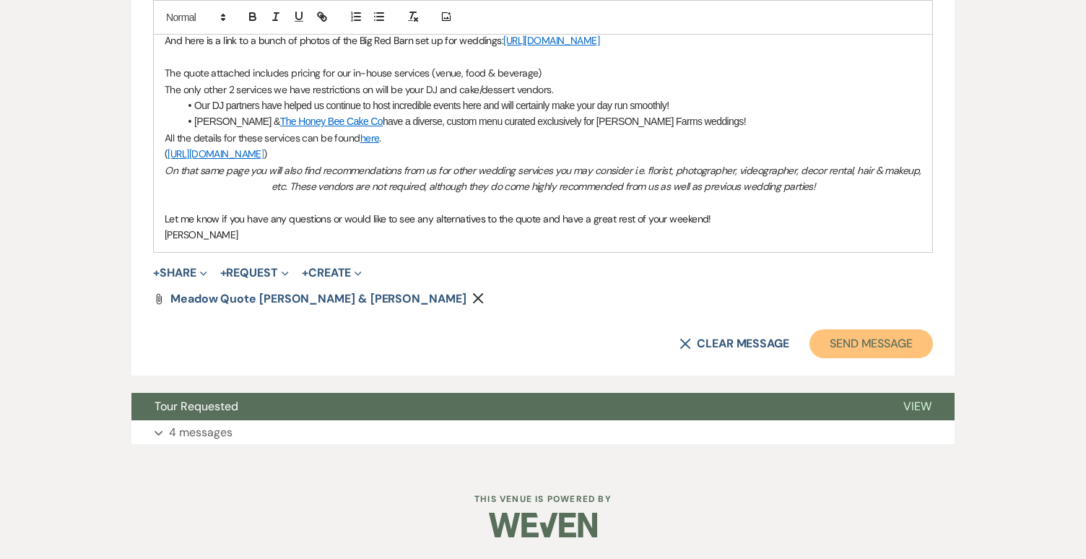
click at [856, 344] on button "Send Message" at bounding box center [870, 343] width 123 height 29
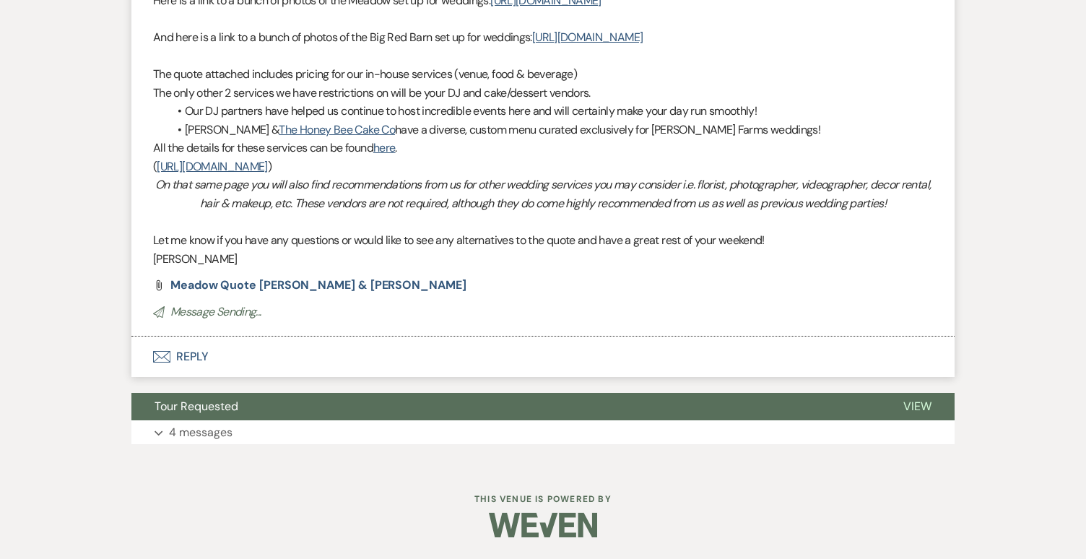
scroll to position [458, 0]
